Goal: Transaction & Acquisition: Download file/media

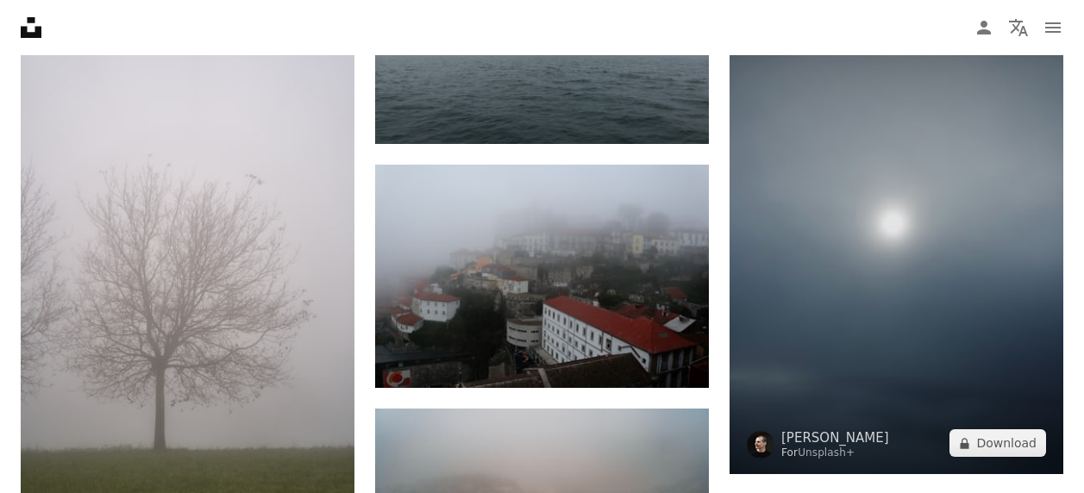
scroll to position [28203, 0]
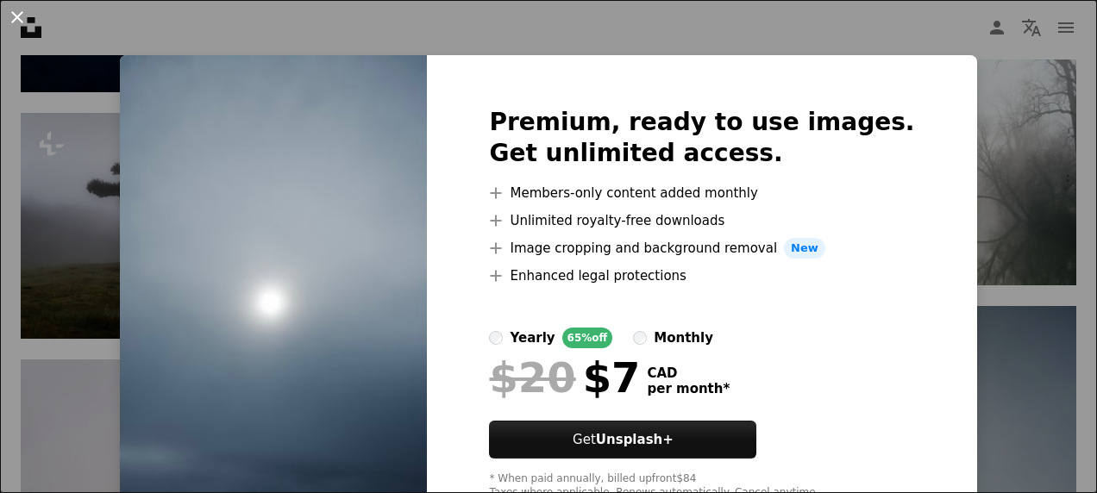
drag, startPoint x: 9, startPoint y: 9, endPoint x: 602, endPoint y: 172, distance: 614.3
click at [10, 13] on button "An X shape" at bounding box center [17, 17] width 21 height 21
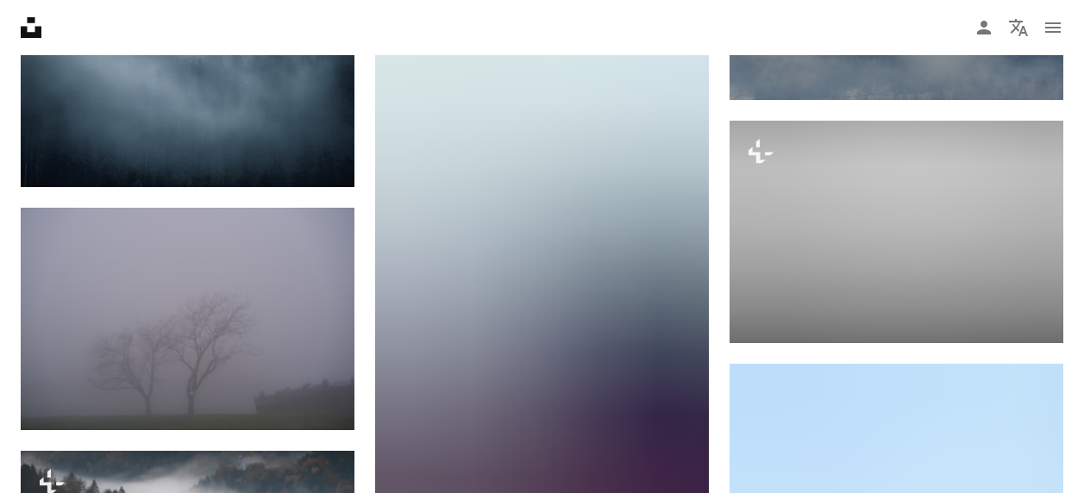
scroll to position [44763, 0]
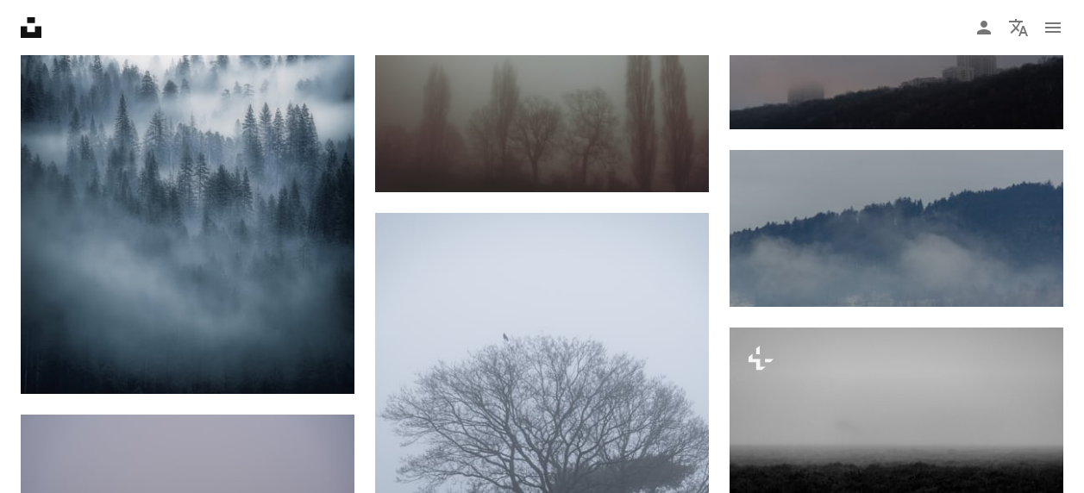
drag, startPoint x: 148, startPoint y: 34, endPoint x: 160, endPoint y: 34, distance: 12.1
click at [154, 34] on nav "Unsplash logo Unsplash Home A photo Pen Tool A compass A stack of folders Downl…" at bounding box center [542, 27] width 1084 height 55
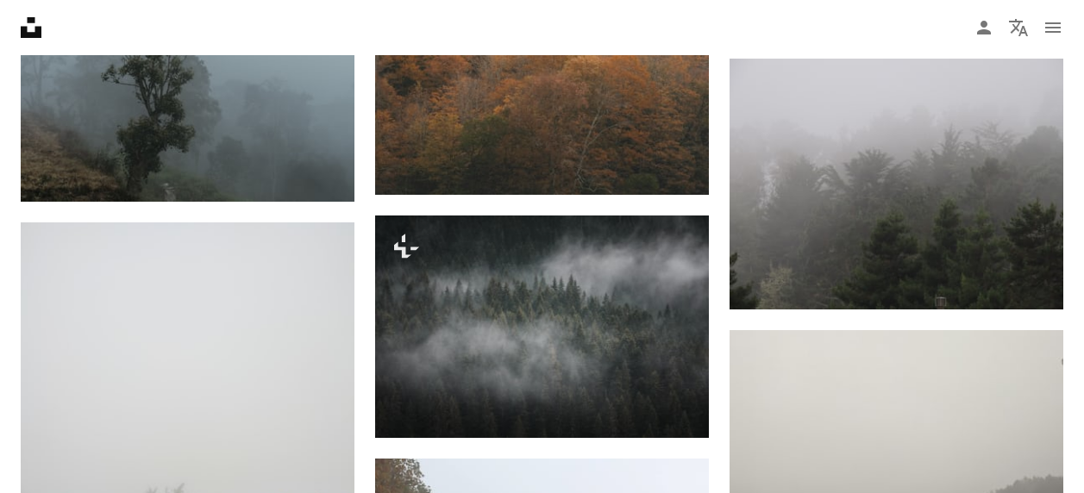
scroll to position [0, 0]
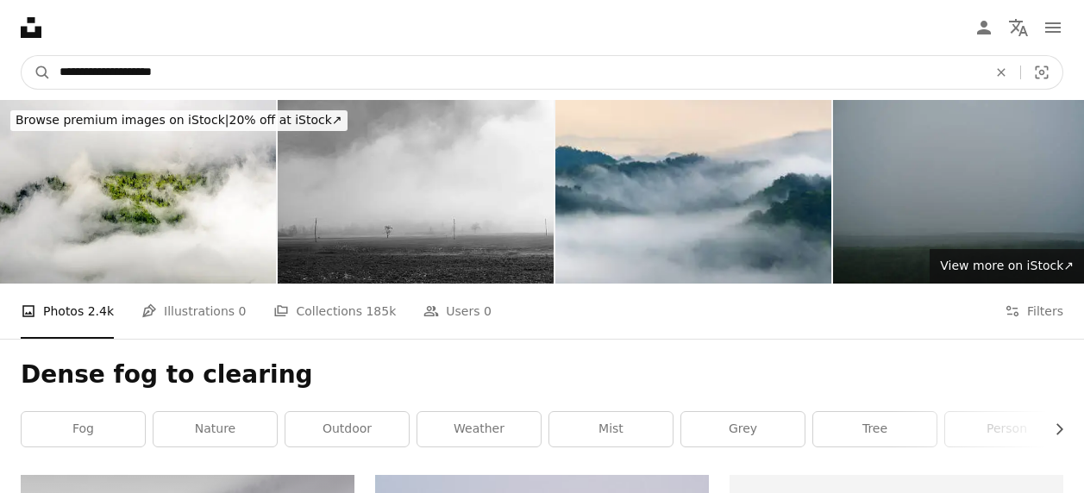
drag, startPoint x: 187, startPoint y: 71, endPoint x: 116, endPoint y: 63, distance: 72.0
click at [116, 63] on input "**********" at bounding box center [516, 72] width 931 height 33
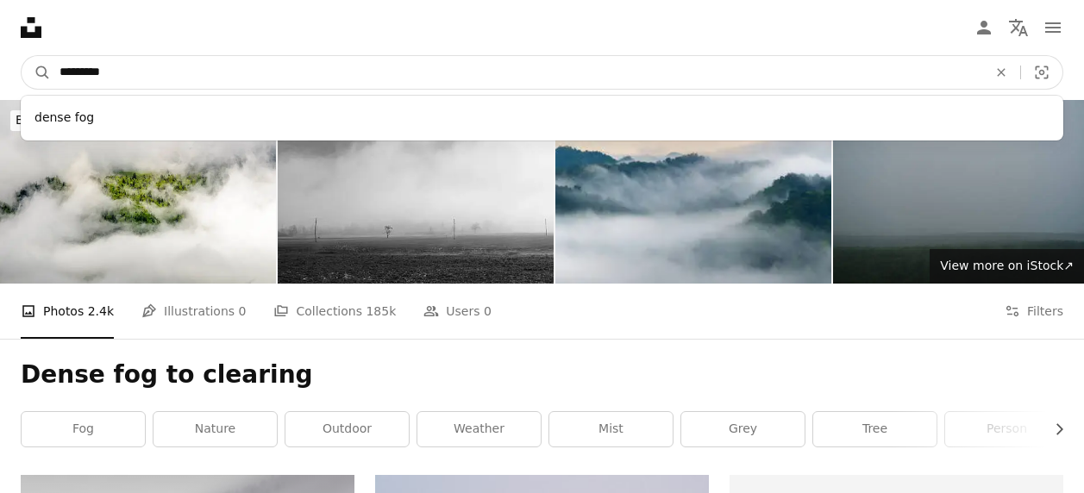
click at [60, 71] on input "*********" at bounding box center [516, 72] width 931 height 33
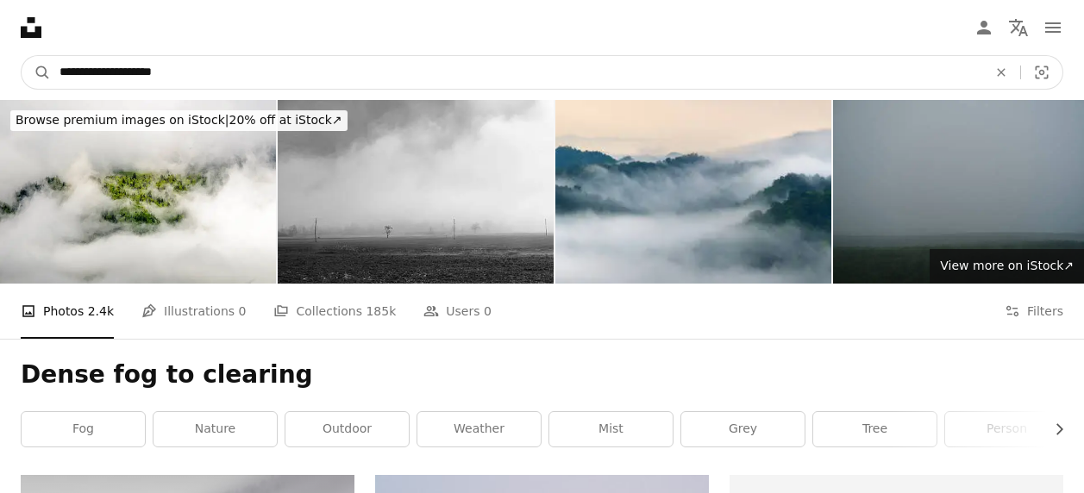
type input "**********"
click button "A magnifying glass" at bounding box center [36, 72] width 29 height 33
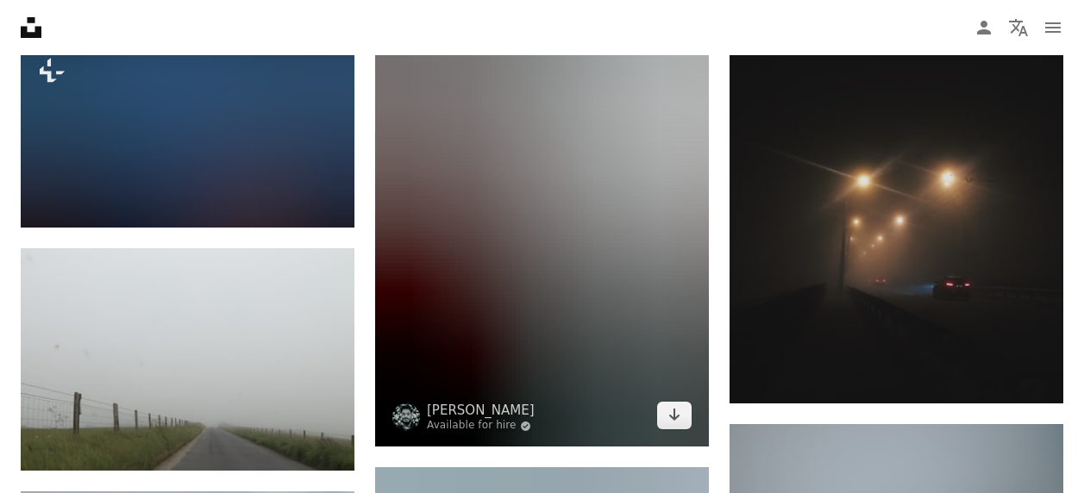
scroll to position [11299, 0]
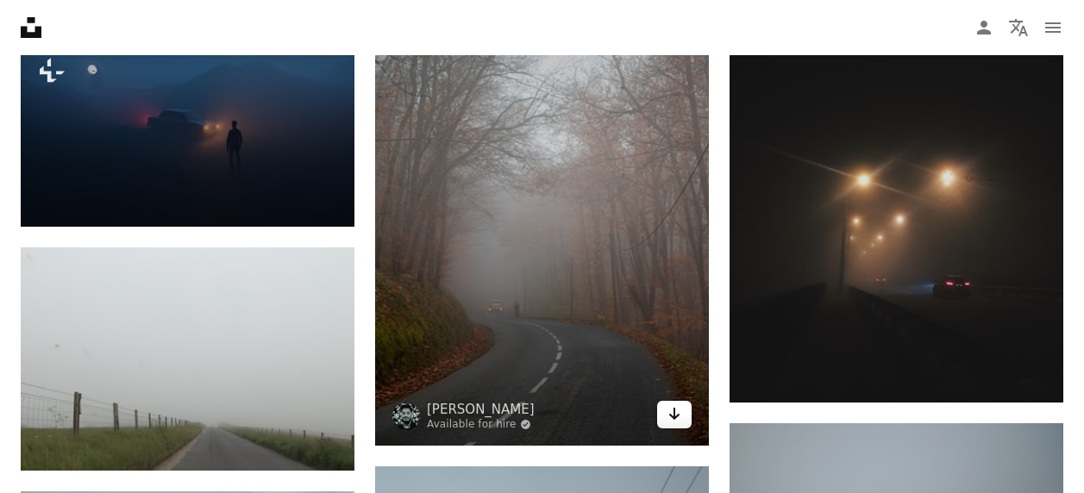
click at [676, 404] on icon "Arrow pointing down" at bounding box center [675, 414] width 14 height 21
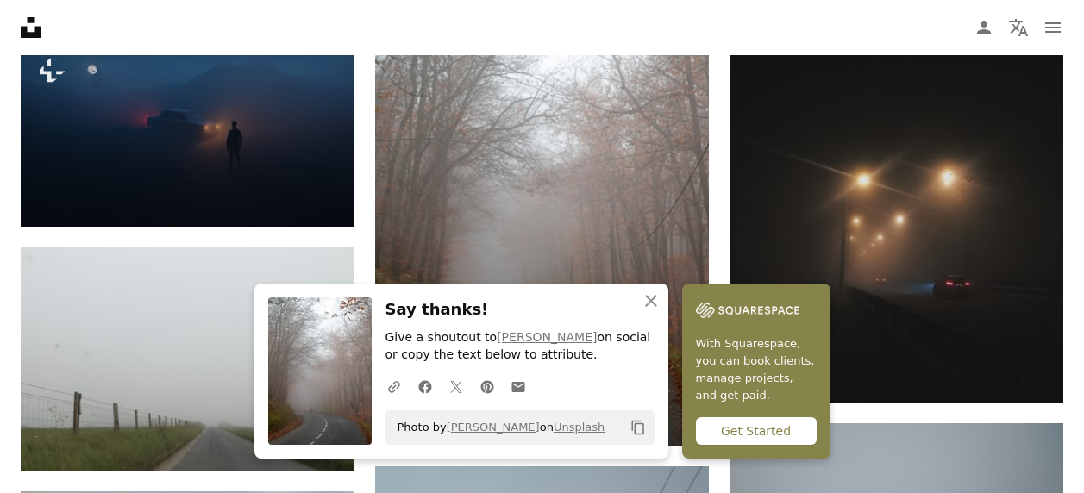
click at [639, 426] on icon "Copy content" at bounding box center [638, 428] width 16 height 16
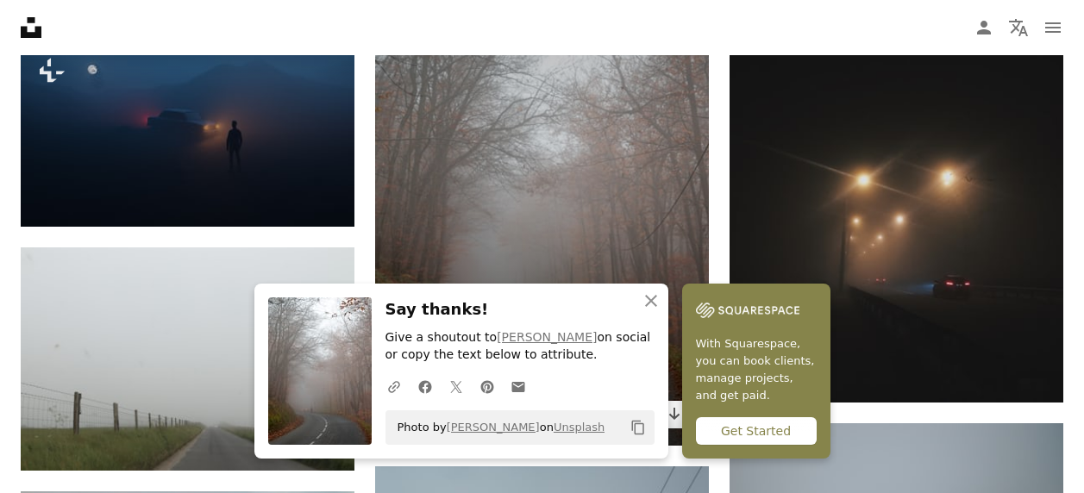
click at [451, 142] on img at bounding box center [542, 195] width 334 height 501
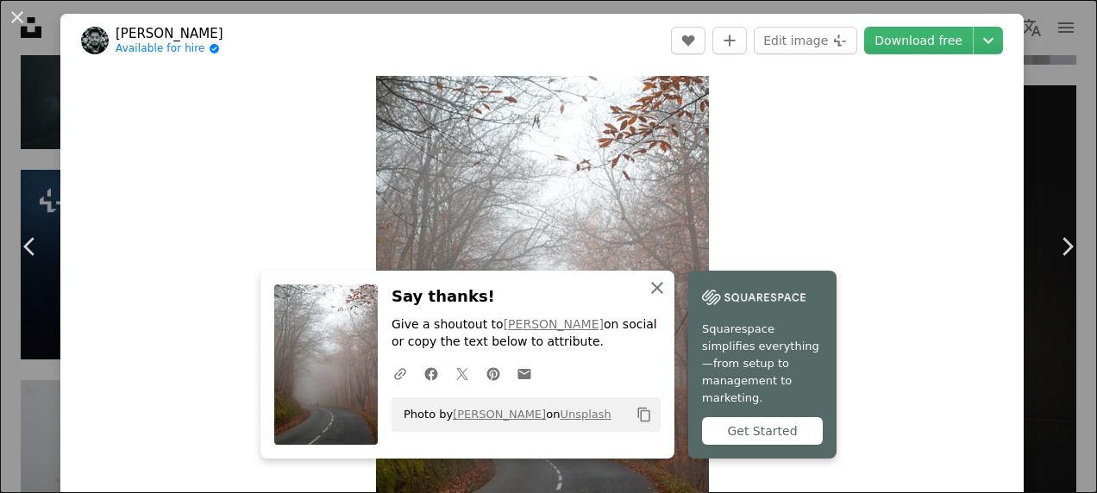
click at [649, 296] on icon "An X shape" at bounding box center [657, 288] width 21 height 21
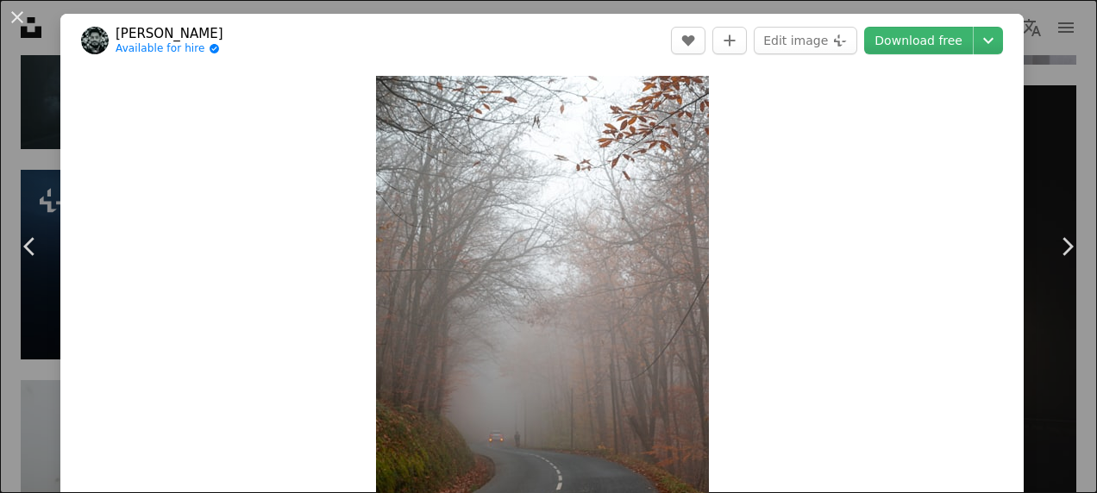
click at [11, 64] on div "An X shape Chevron left Chevron right [PERSON_NAME] Available for hire A checkm…" at bounding box center [548, 246] width 1097 height 493
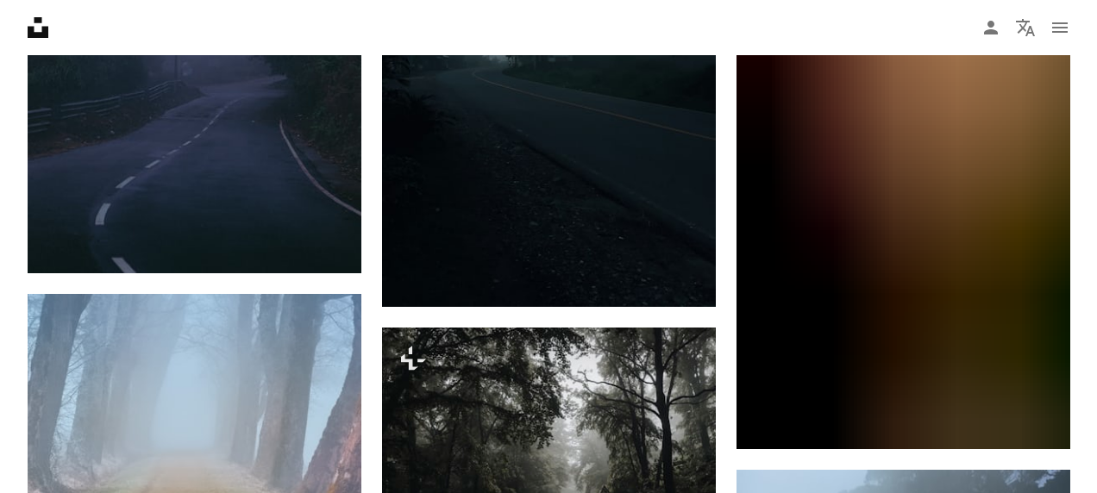
scroll to position [17508, 0]
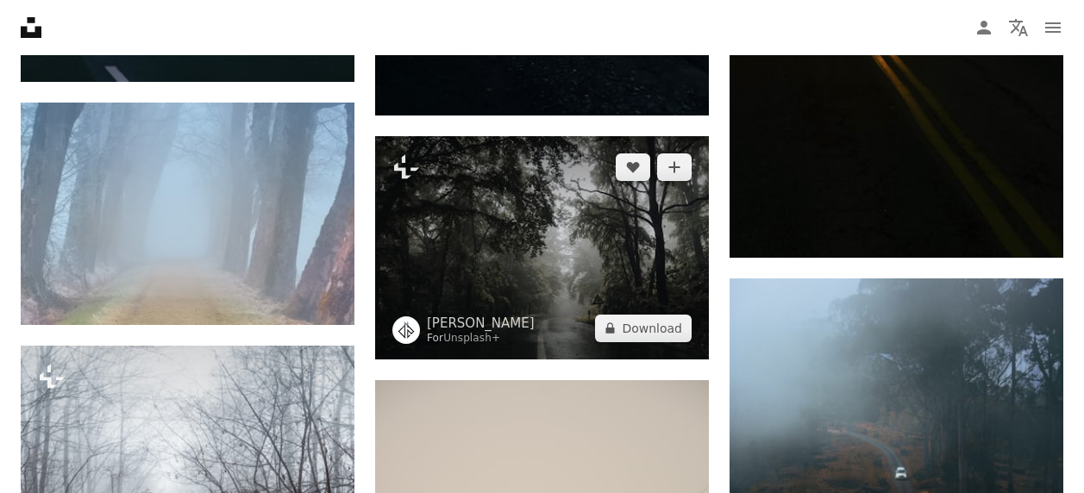
click at [509, 248] on img at bounding box center [542, 247] width 334 height 223
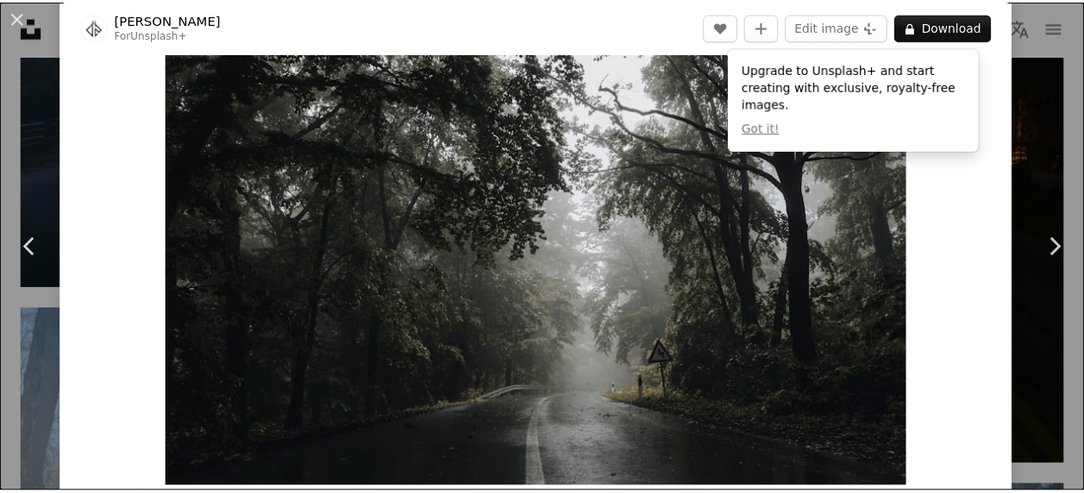
scroll to position [86, 0]
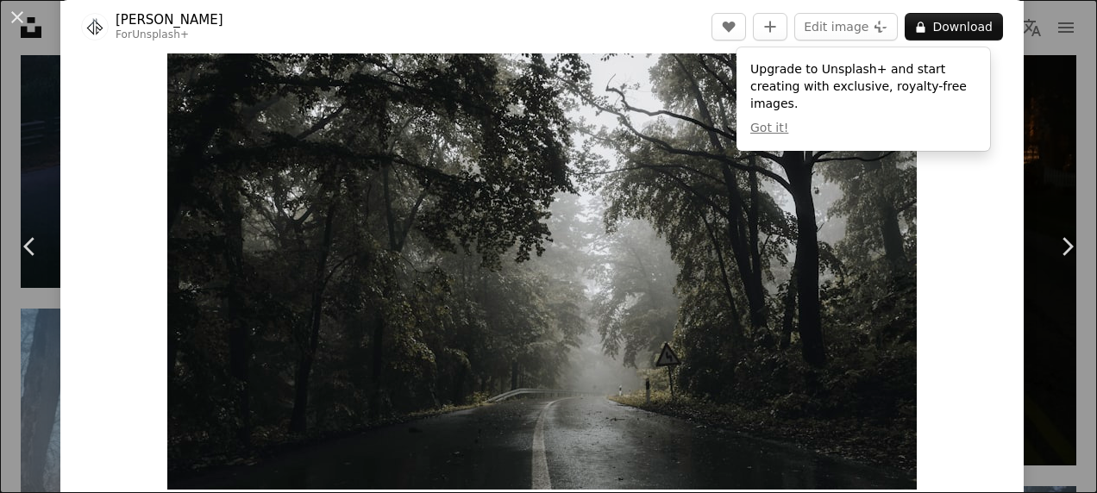
click at [15, 42] on div "An X shape Chevron left Chevron right [PERSON_NAME] For Unsplash+ A heart A plu…" at bounding box center [548, 246] width 1097 height 493
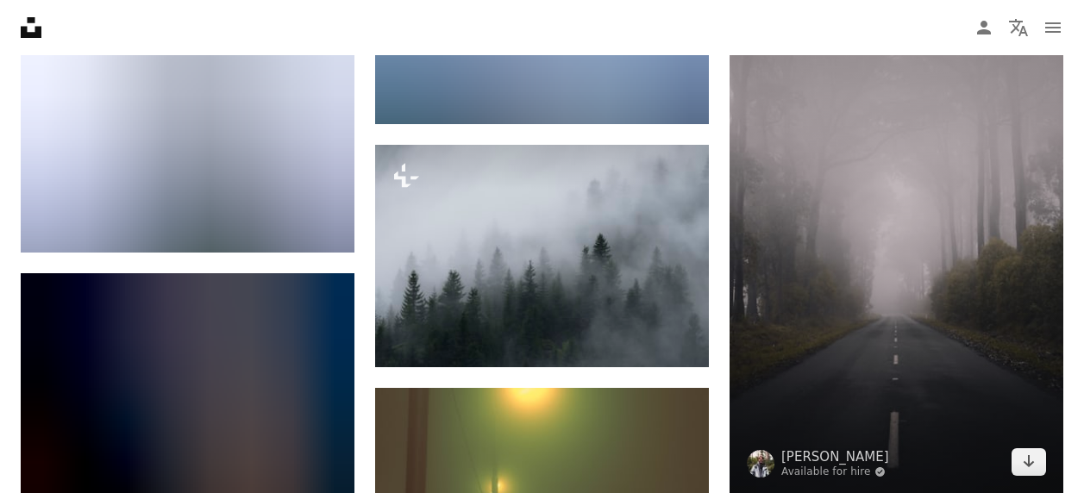
scroll to position [42176, 0]
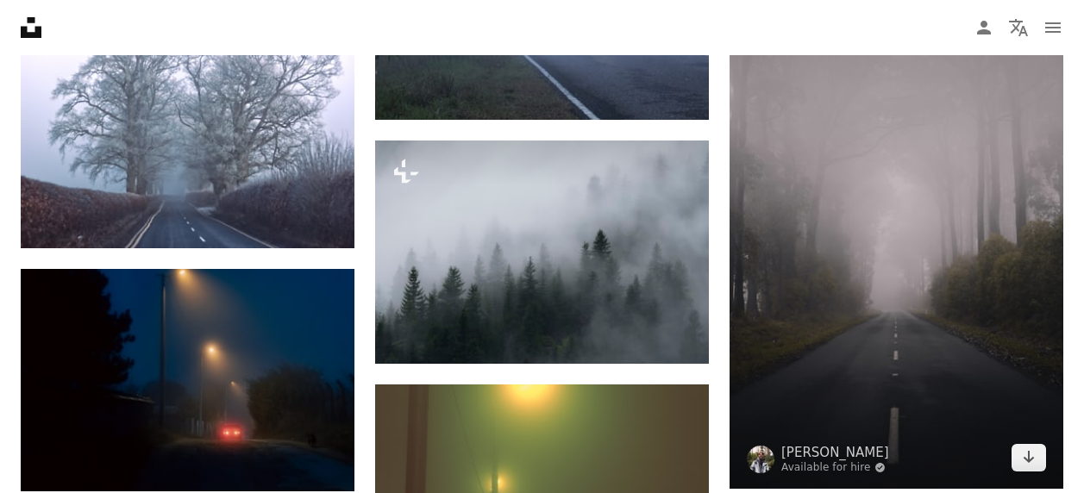
click at [870, 298] on img at bounding box center [897, 238] width 334 height 501
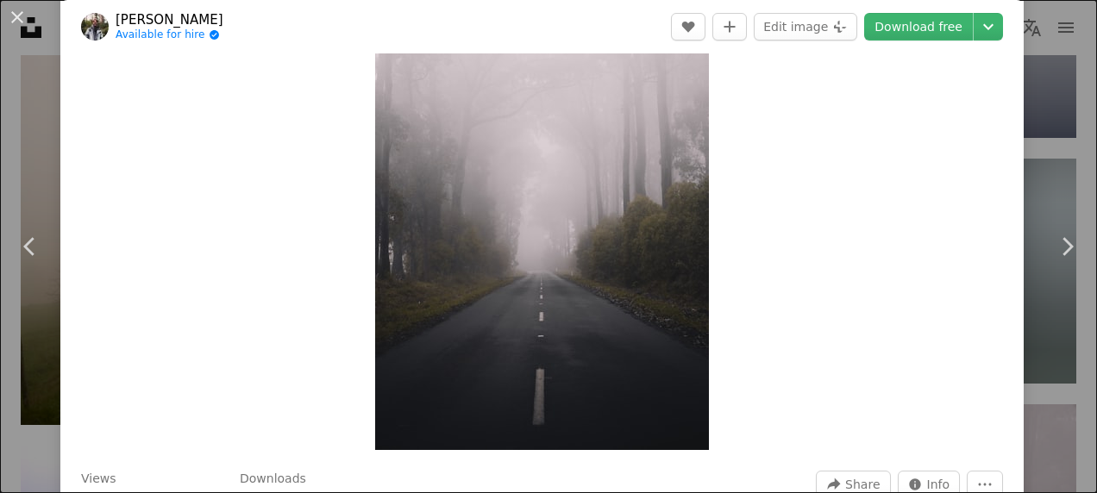
scroll to position [86, 0]
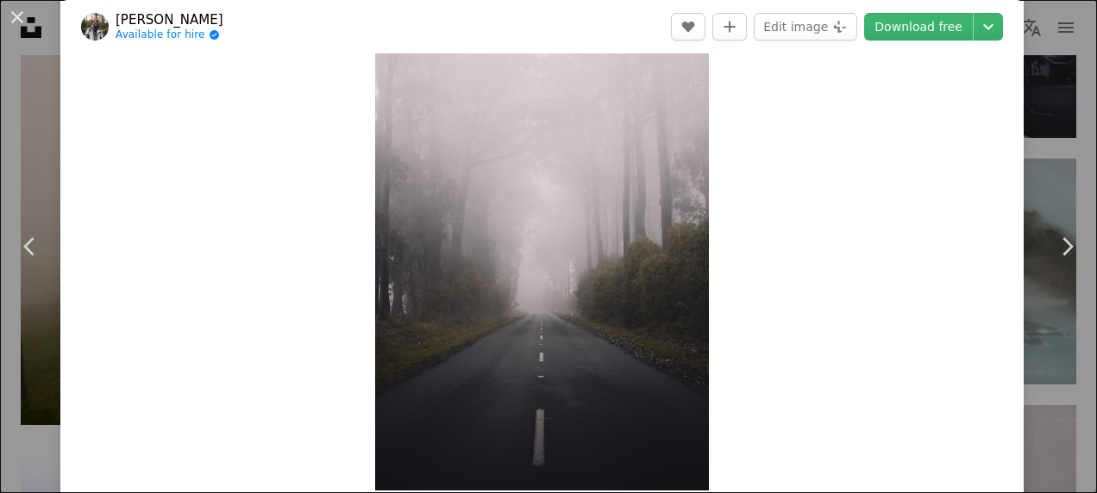
click at [586, 281] on img "Zoom in on this image" at bounding box center [542, 240] width 334 height 501
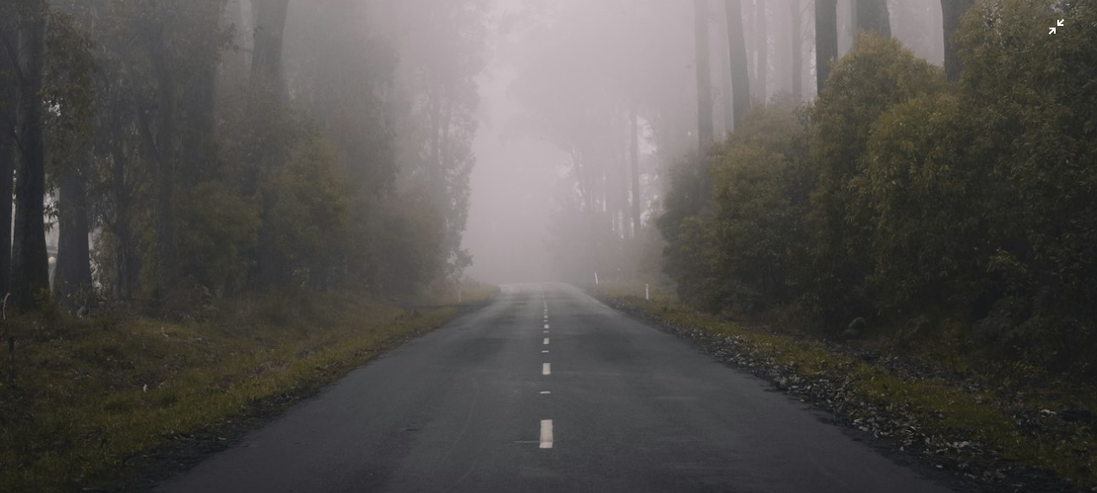
scroll to position [776, 0]
click at [1051, 32] on img "Zoom out on this image" at bounding box center [548, 47] width 1099 height 1649
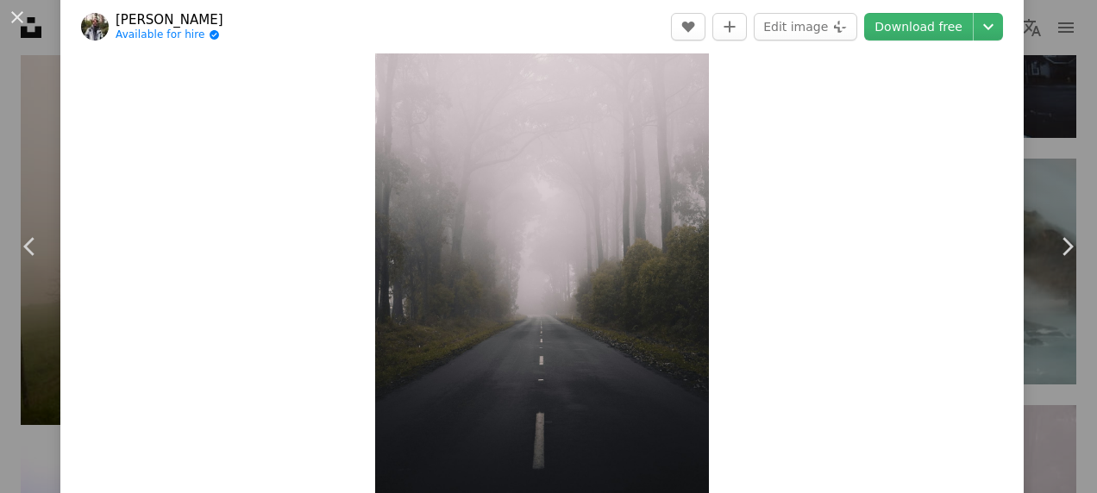
scroll to position [0, 0]
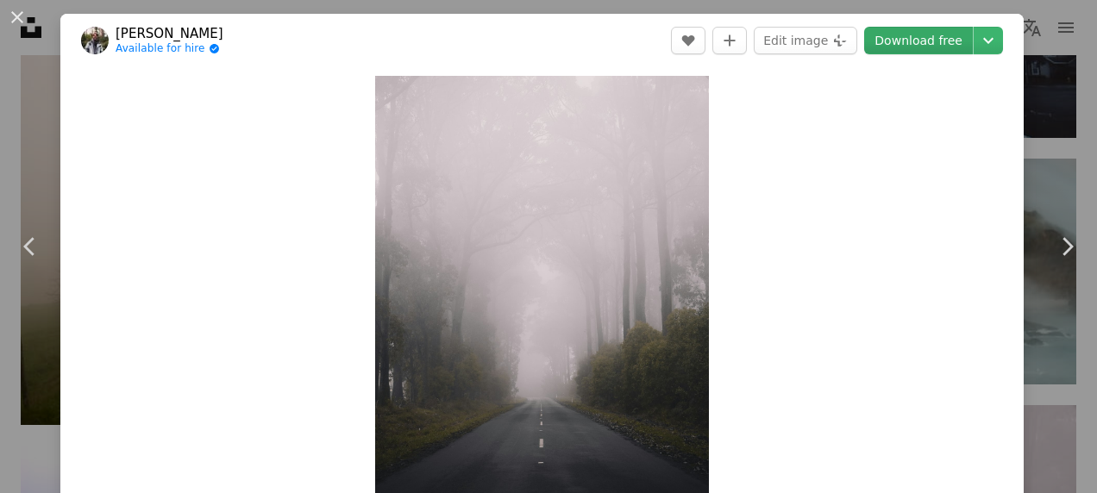
click at [906, 29] on link "Download free" at bounding box center [918, 41] width 109 height 28
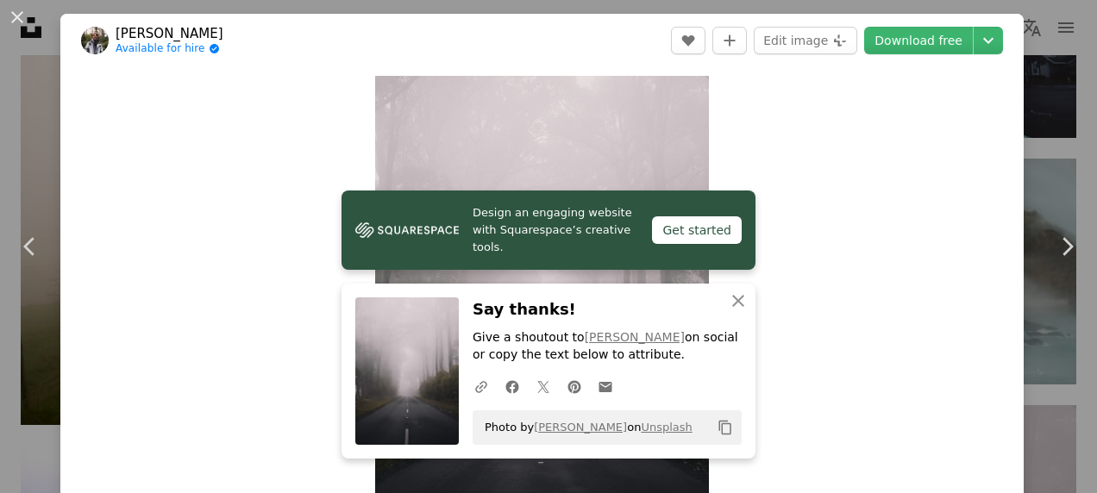
click at [837, 429] on div "Zoom in" at bounding box center [541, 326] width 963 height 518
click at [25, 85] on div "An X shape Chevron left Chevron right [PERSON_NAME] Available for hire A checkm…" at bounding box center [548, 246] width 1097 height 493
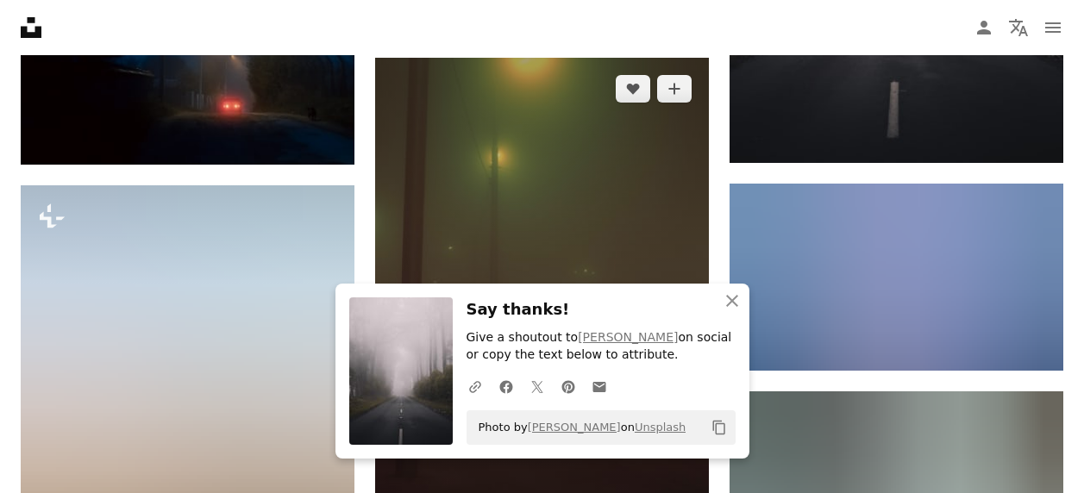
scroll to position [42521, 0]
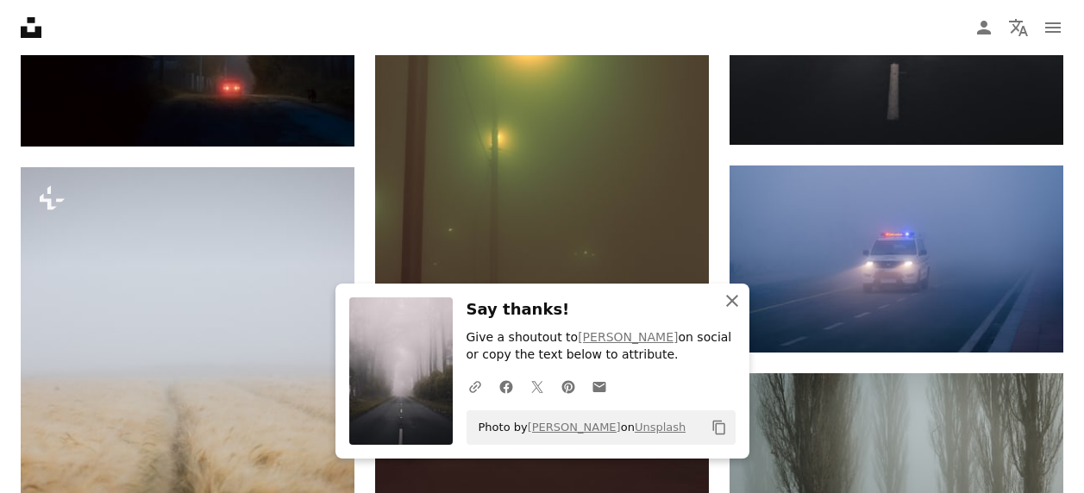
click at [736, 296] on icon "button" at bounding box center [732, 301] width 12 height 12
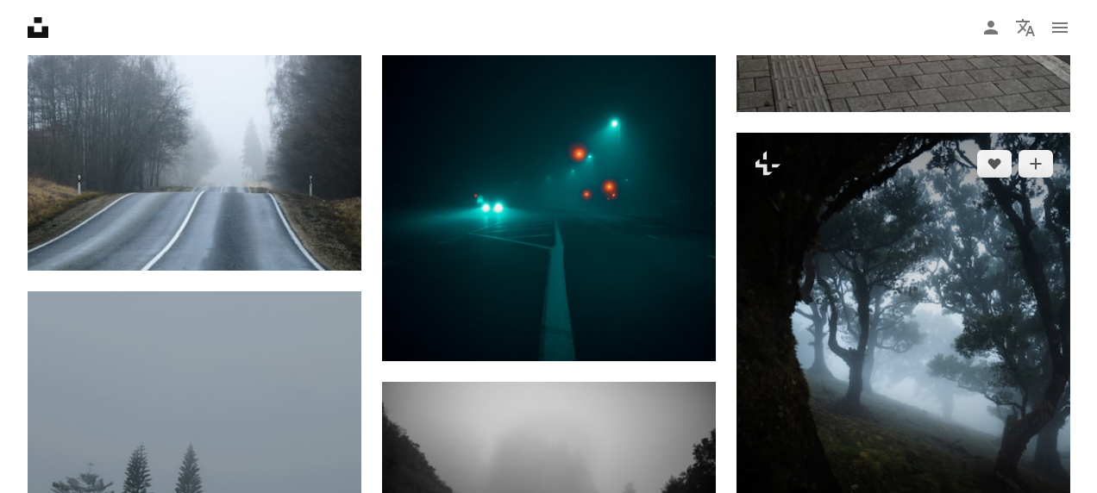
scroll to position [45367, 0]
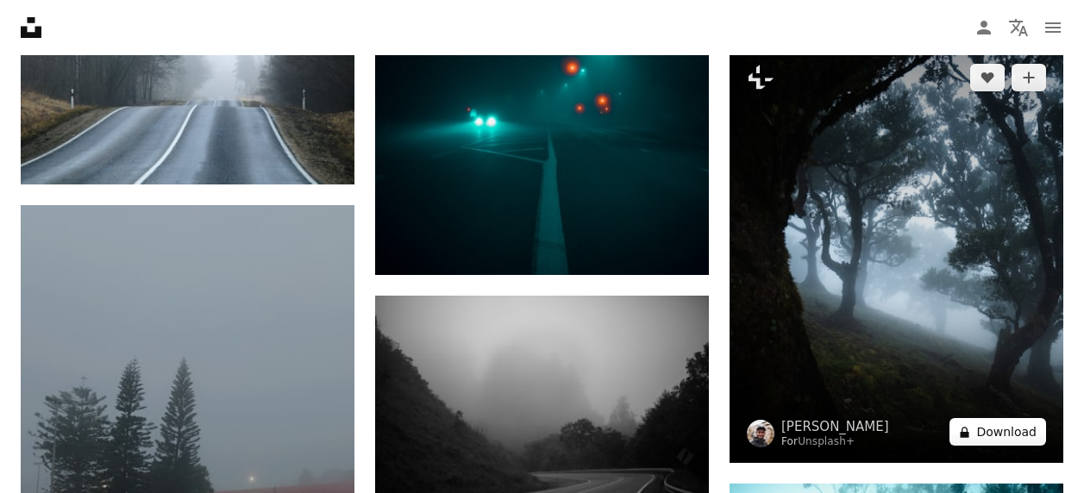
click at [997, 423] on button "A lock Download" at bounding box center [998, 432] width 97 height 28
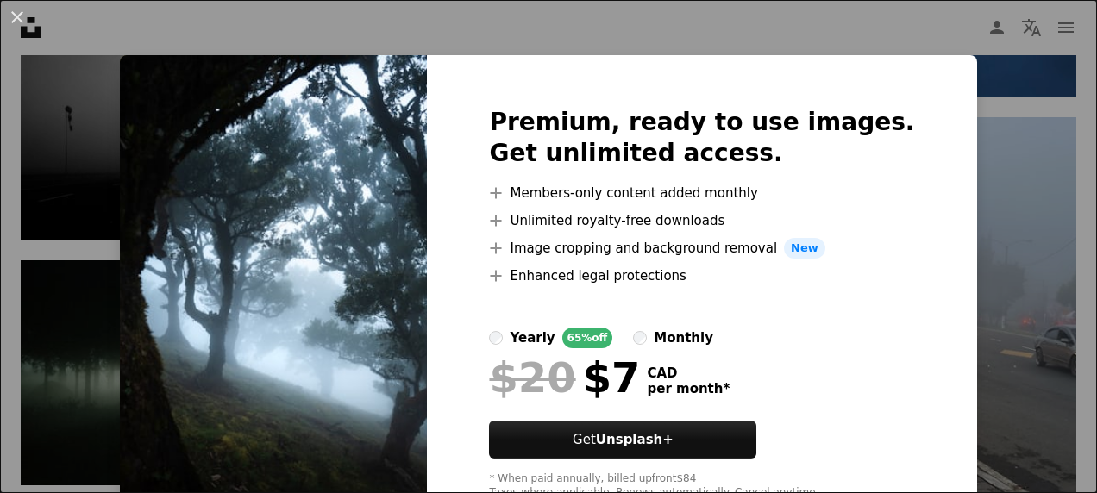
click at [988, 113] on div "An X shape Premium, ready to use images. Get unlimited access. A plus sign Memb…" at bounding box center [548, 246] width 1097 height 493
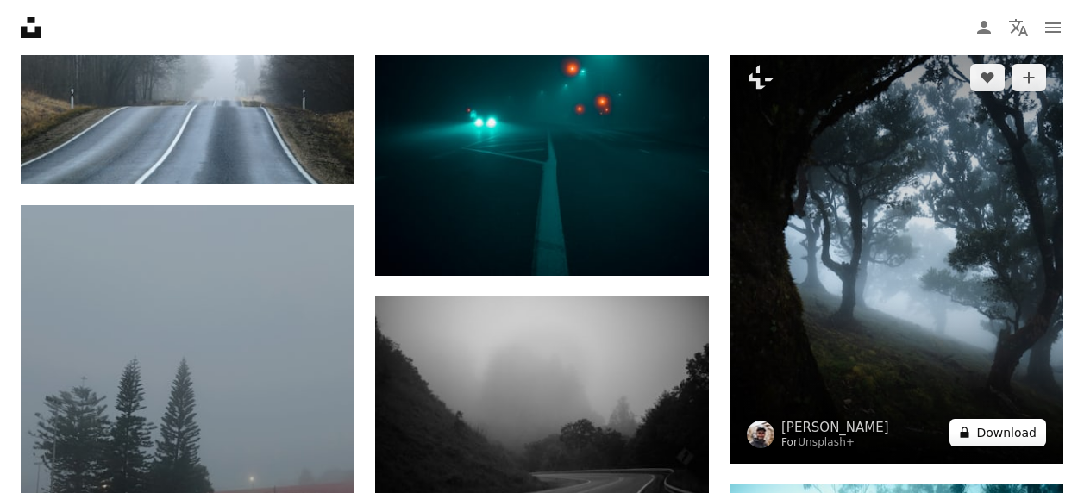
click at [1012, 430] on button "A lock Download" at bounding box center [998, 433] width 97 height 28
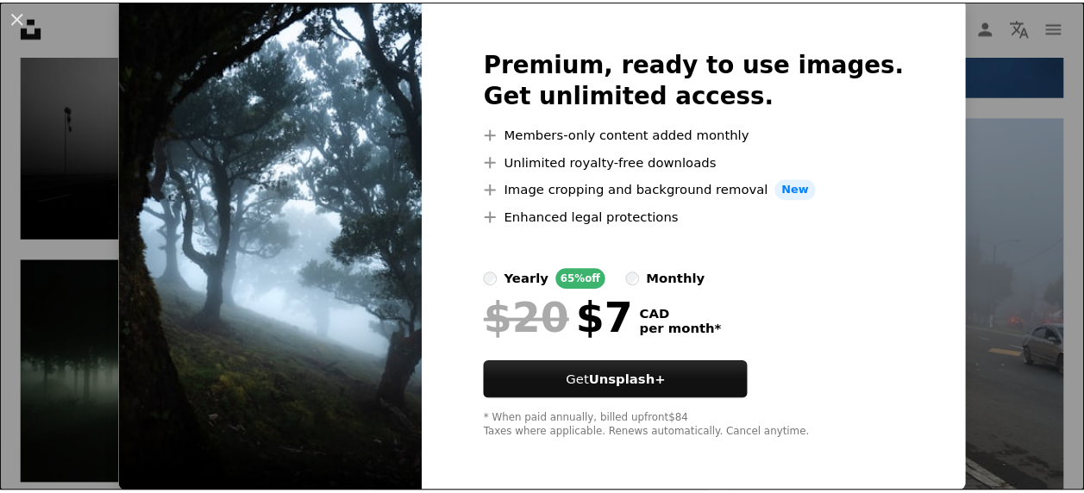
scroll to position [60, 0]
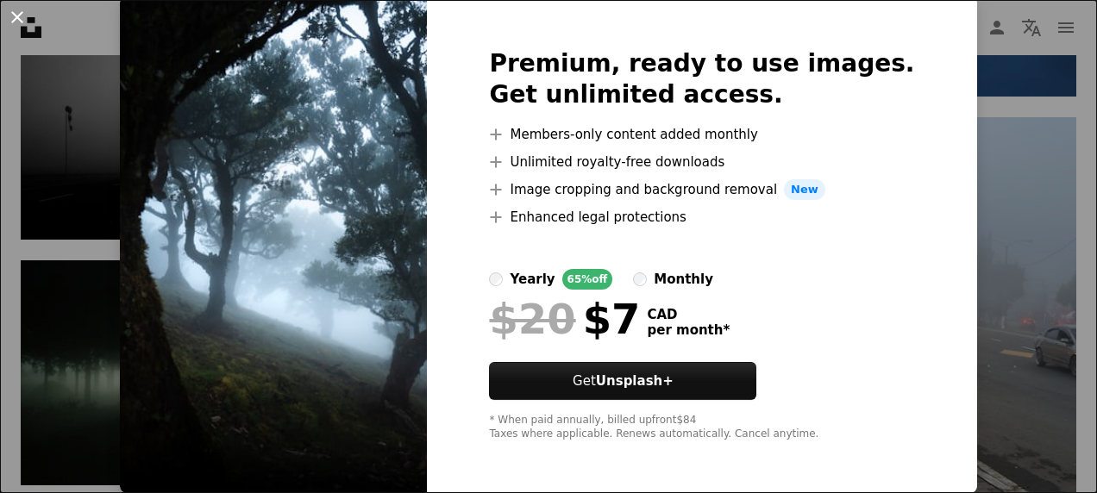
click at [16, 7] on button "An X shape" at bounding box center [17, 17] width 21 height 21
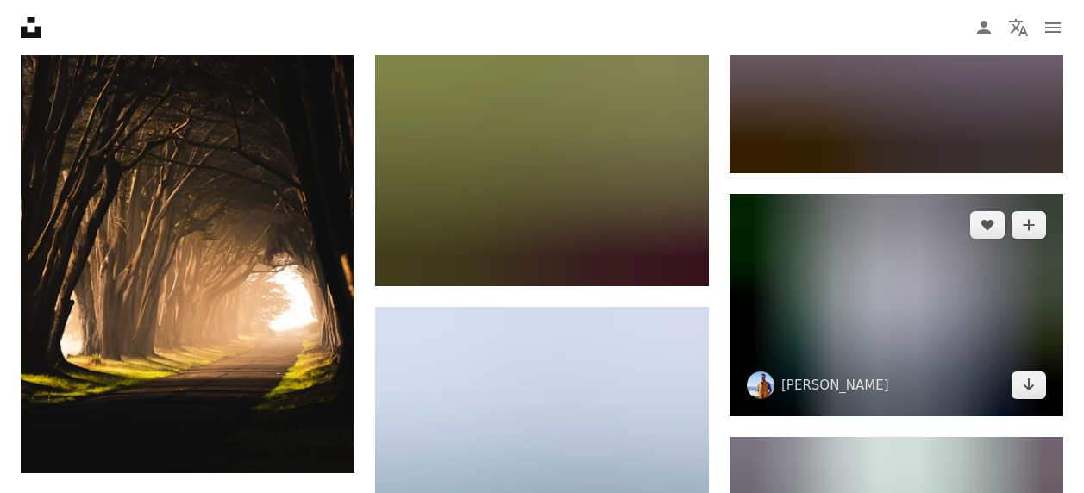
scroll to position [59425, 0]
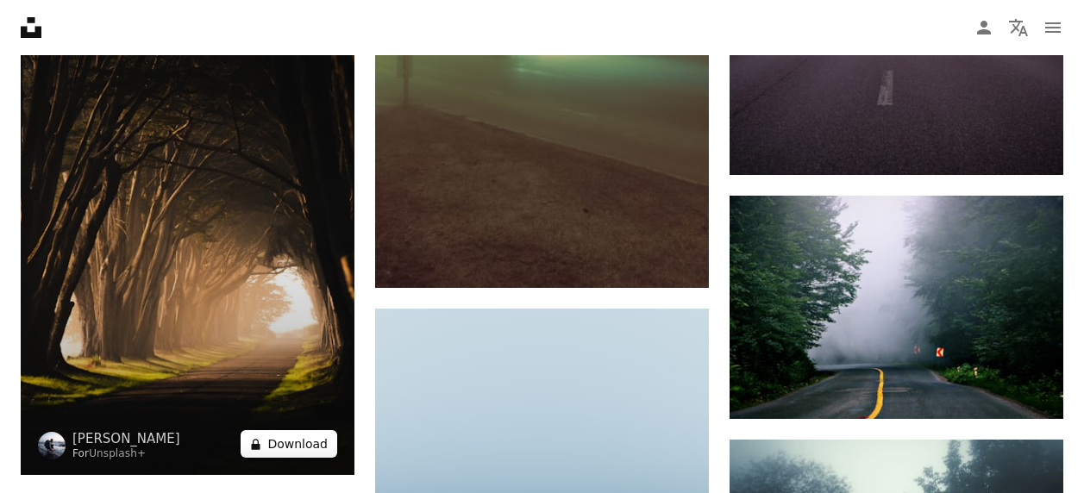
click at [293, 430] on button "A lock Download" at bounding box center [289, 444] width 97 height 28
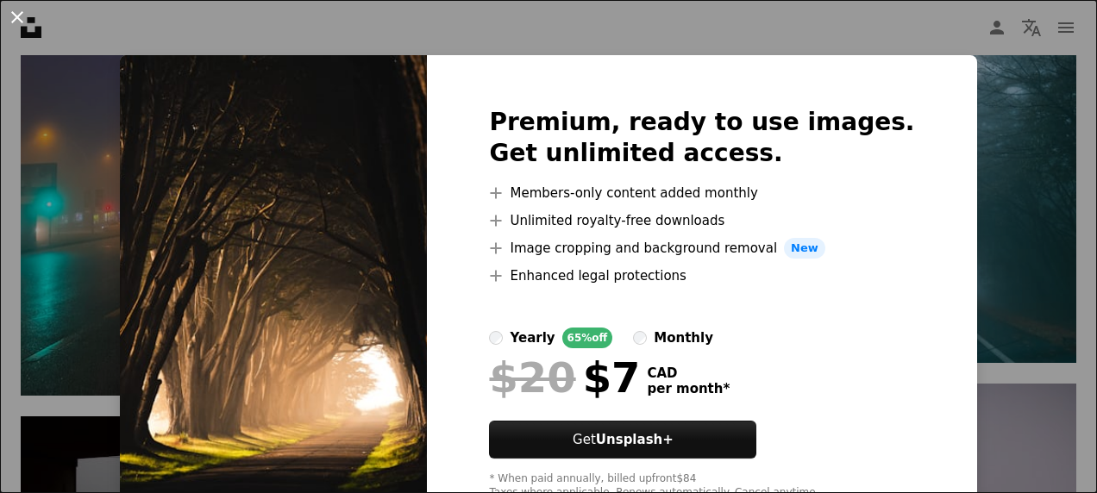
click at [16, 12] on button "An X shape" at bounding box center [17, 17] width 21 height 21
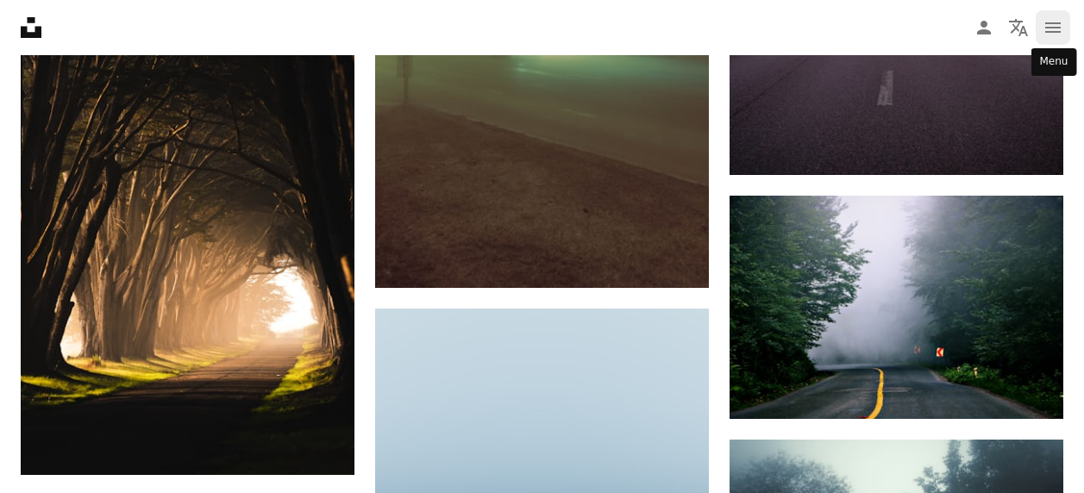
click at [1042, 19] on button "navigation menu" at bounding box center [1053, 27] width 34 height 34
